Goal: Answer question/provide support

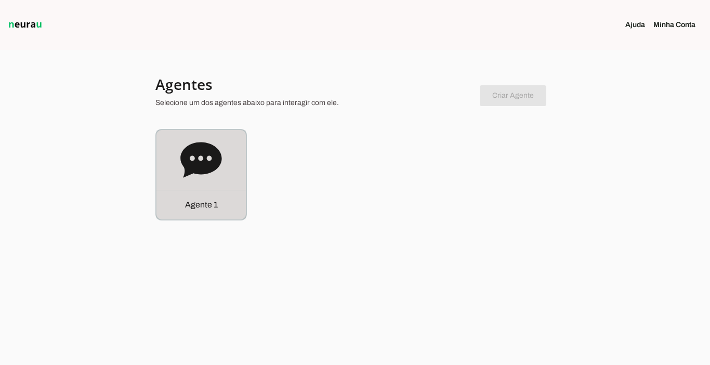
click at [194, 201] on p "Agente 1" at bounding box center [201, 204] width 33 height 12
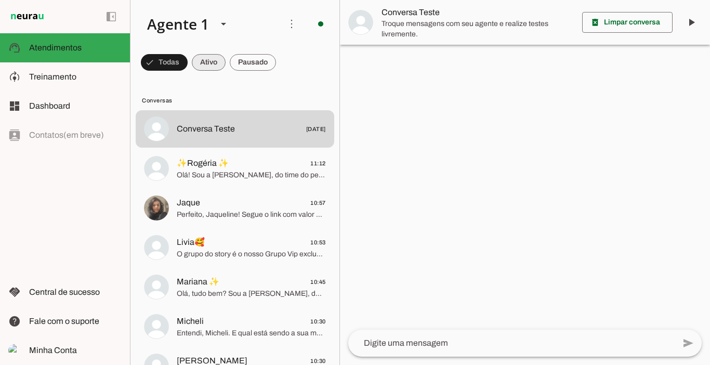
click at [204, 62] on span at bounding box center [209, 62] width 34 height 25
click at [266, 65] on span at bounding box center [253, 62] width 46 height 25
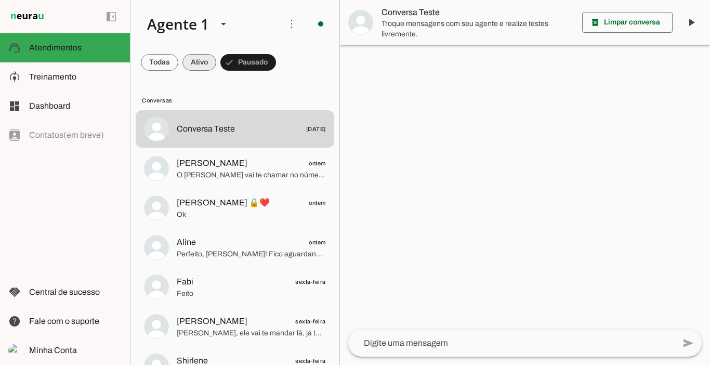
click at [191, 62] on span at bounding box center [199, 62] width 34 height 25
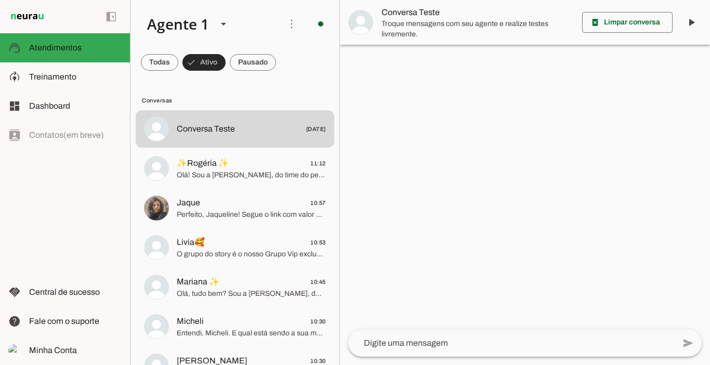
click at [222, 63] on span at bounding box center [203, 62] width 43 height 25
click at [256, 63] on span at bounding box center [243, 62] width 46 height 25
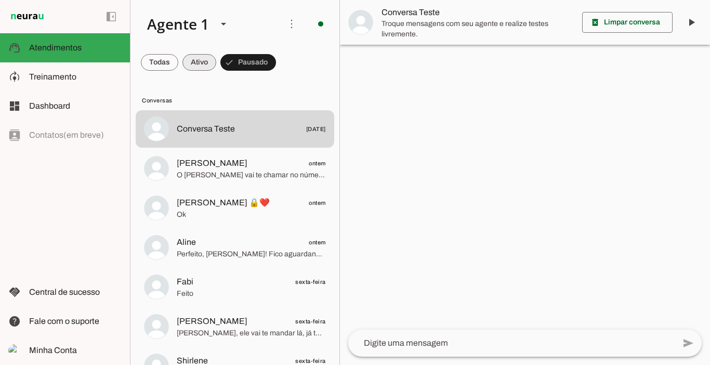
click at [204, 60] on span at bounding box center [199, 62] width 34 height 25
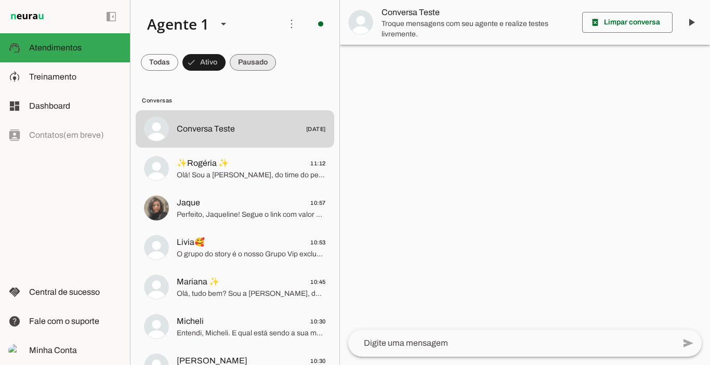
click at [256, 60] on span at bounding box center [253, 62] width 46 height 25
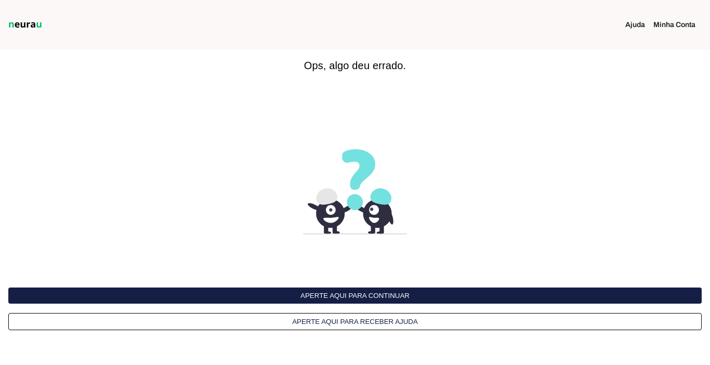
click at [367, 291] on button "Aperte aqui para continuar" at bounding box center [354, 295] width 693 height 16
click at [402, 297] on button "Aperte aqui para continuar" at bounding box center [354, 295] width 693 height 16
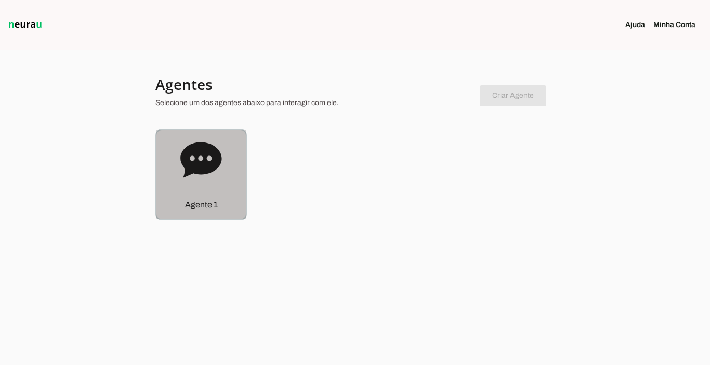
click at [225, 210] on div "Agente 1" at bounding box center [200, 205] width 89 height 30
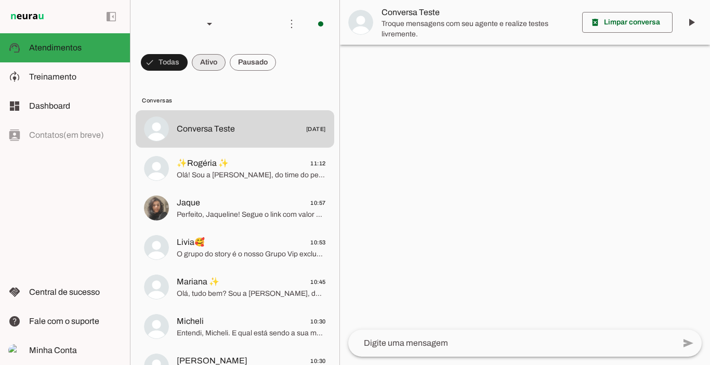
click at [211, 60] on span at bounding box center [209, 62] width 34 height 25
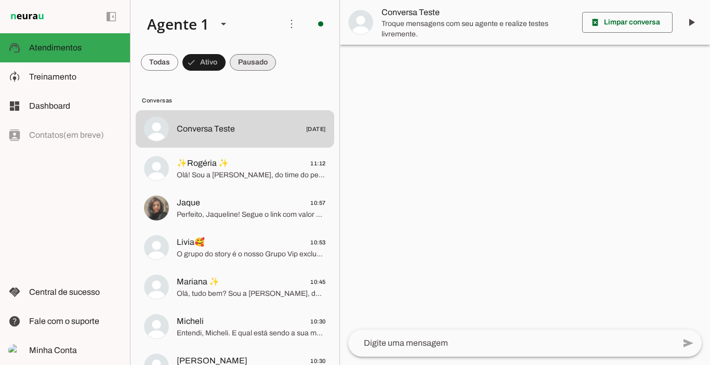
click at [266, 62] on span at bounding box center [253, 62] width 46 height 25
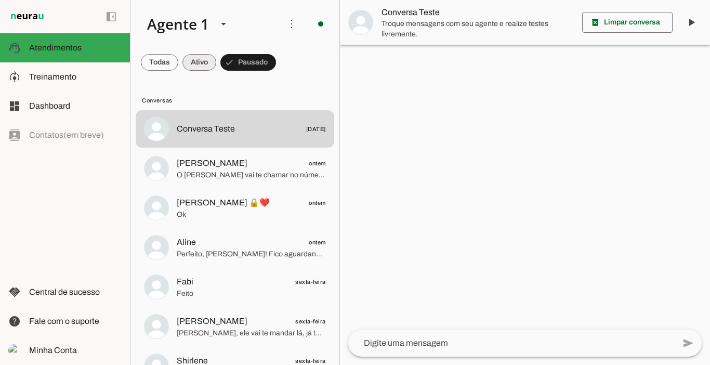
click at [203, 61] on span at bounding box center [199, 62] width 34 height 25
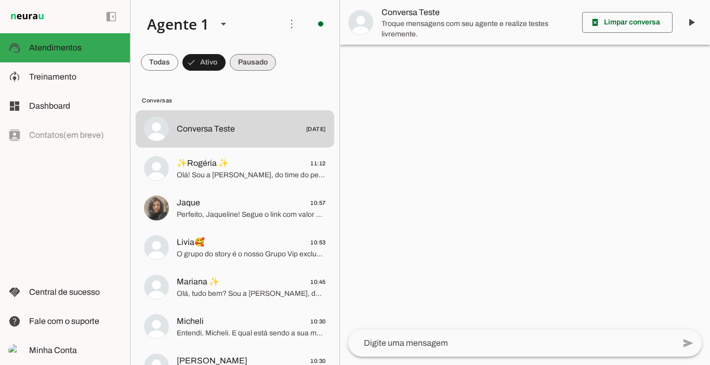
click at [247, 58] on span at bounding box center [253, 62] width 46 height 25
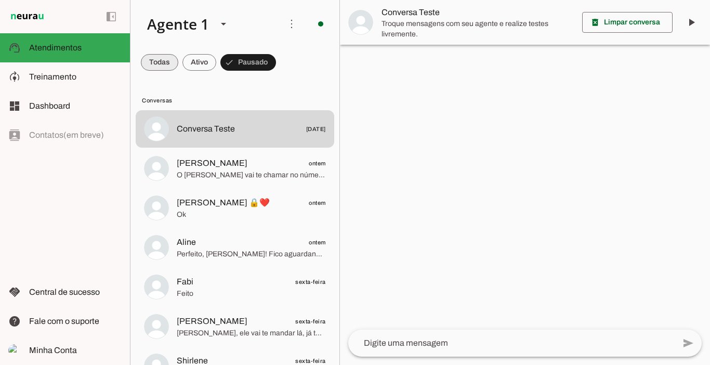
click at [157, 62] on span at bounding box center [159, 62] width 37 height 25
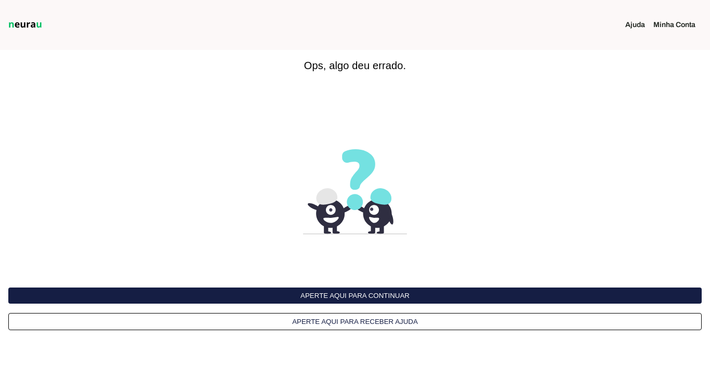
click at [362, 290] on button "Aperte aqui para continuar" at bounding box center [354, 295] width 693 height 16
click at [385, 291] on button "Aperte aqui para continuar" at bounding box center [354, 295] width 693 height 16
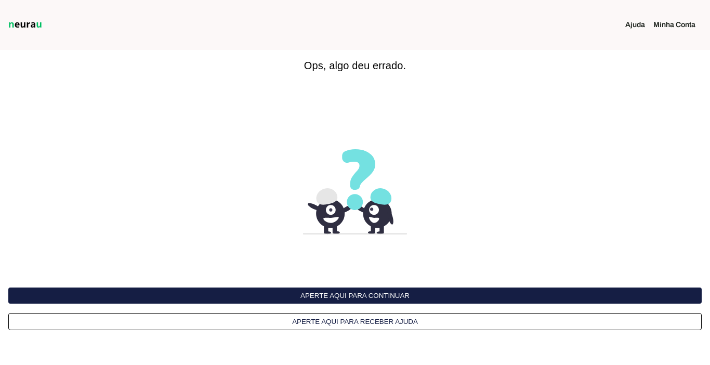
click at [355, 291] on button "Aperte aqui para continuar" at bounding box center [354, 295] width 693 height 16
click at [371, 292] on button "Aperte aqui para continuar" at bounding box center [354, 295] width 693 height 16
drag, startPoint x: 0, startPoint y: 0, endPoint x: 371, endPoint y: 292, distance: 472.4
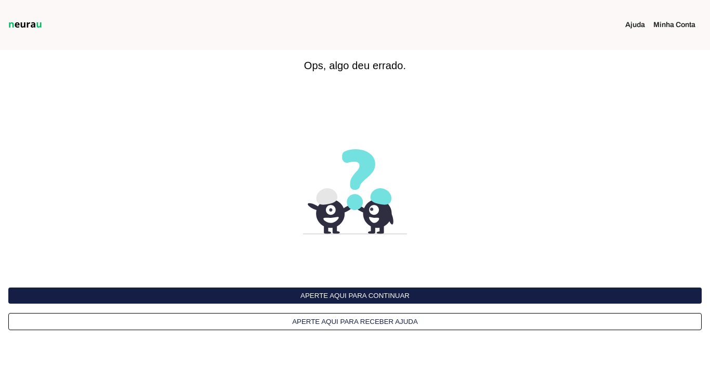
click at [371, 292] on button "Aperte aqui para continuar" at bounding box center [354, 295] width 693 height 16
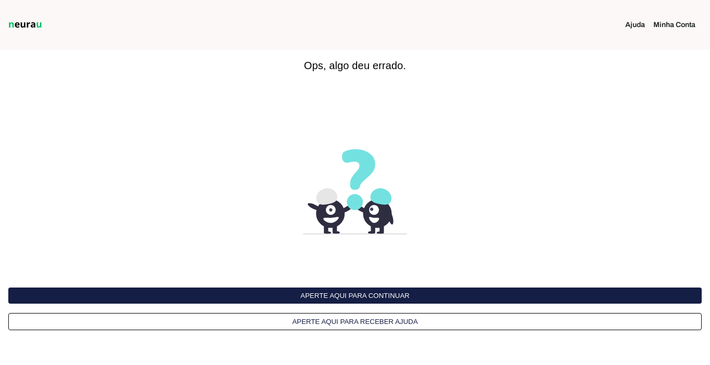
click at [371, 292] on button "Aperte aqui para continuar" at bounding box center [354, 295] width 693 height 16
click at [408, 290] on button "Aperte aqui para continuar" at bounding box center [354, 295] width 693 height 16
